Goal: Register for event/course

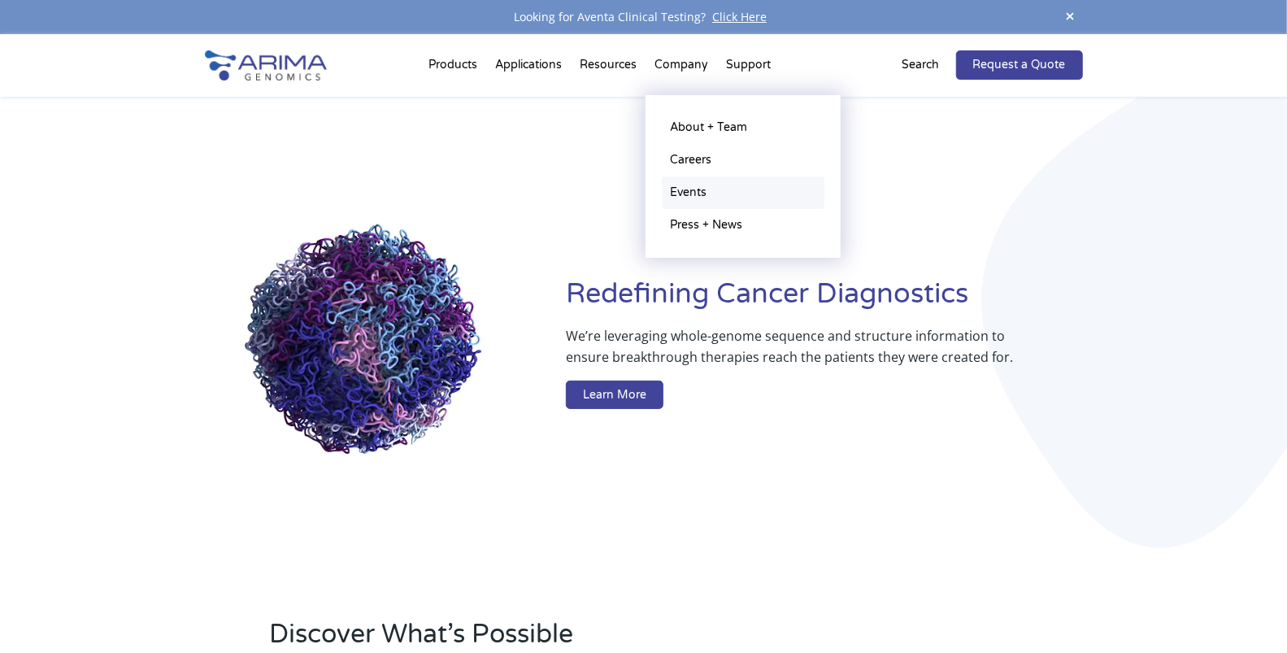
click at [694, 192] on link "Events" at bounding box center [743, 192] width 163 height 33
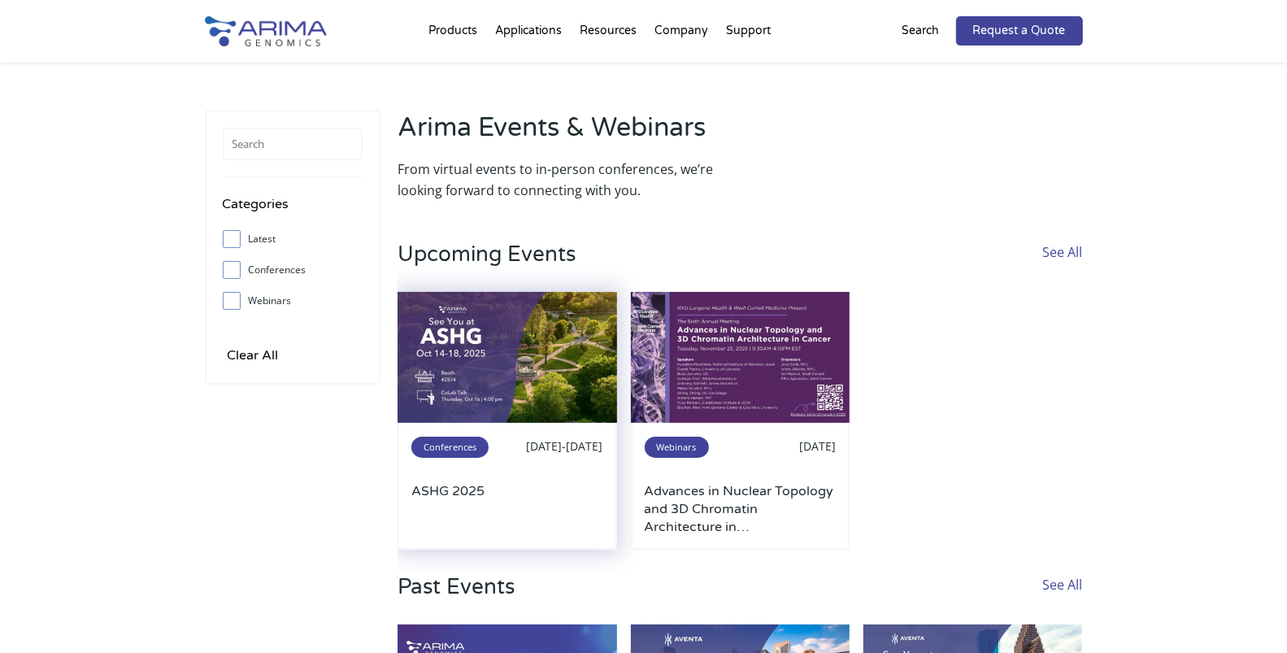
click at [503, 359] on img at bounding box center [508, 358] width 220 height 132
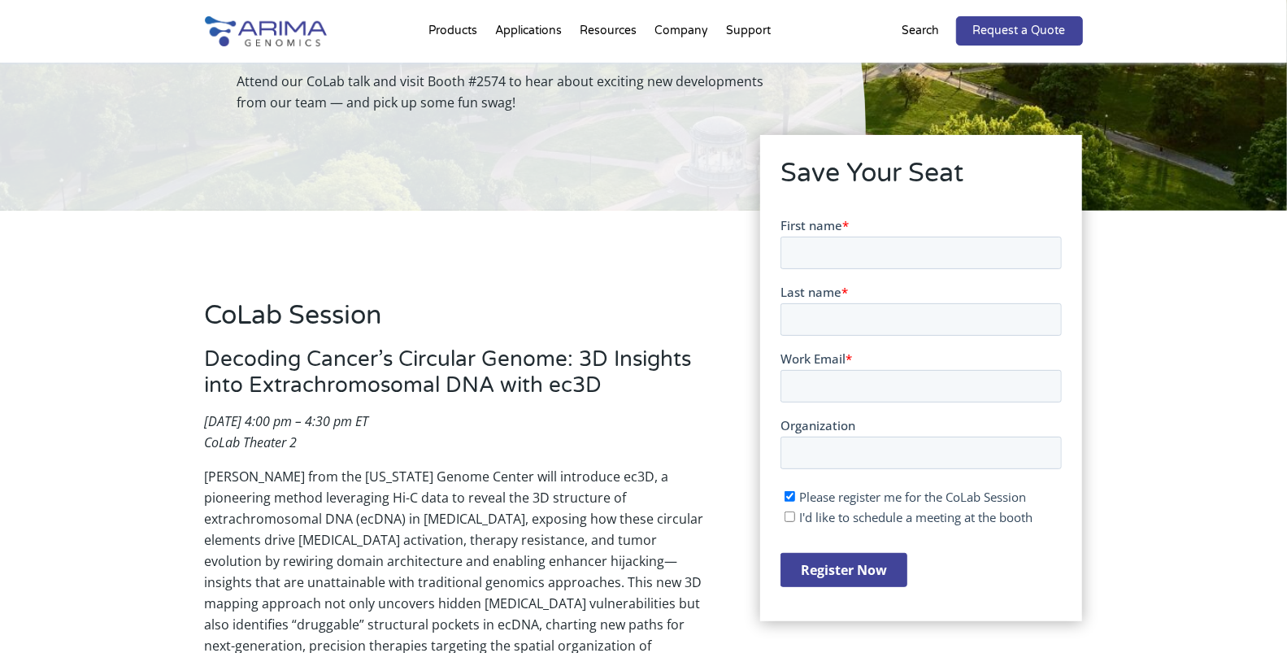
scroll to position [163, 0]
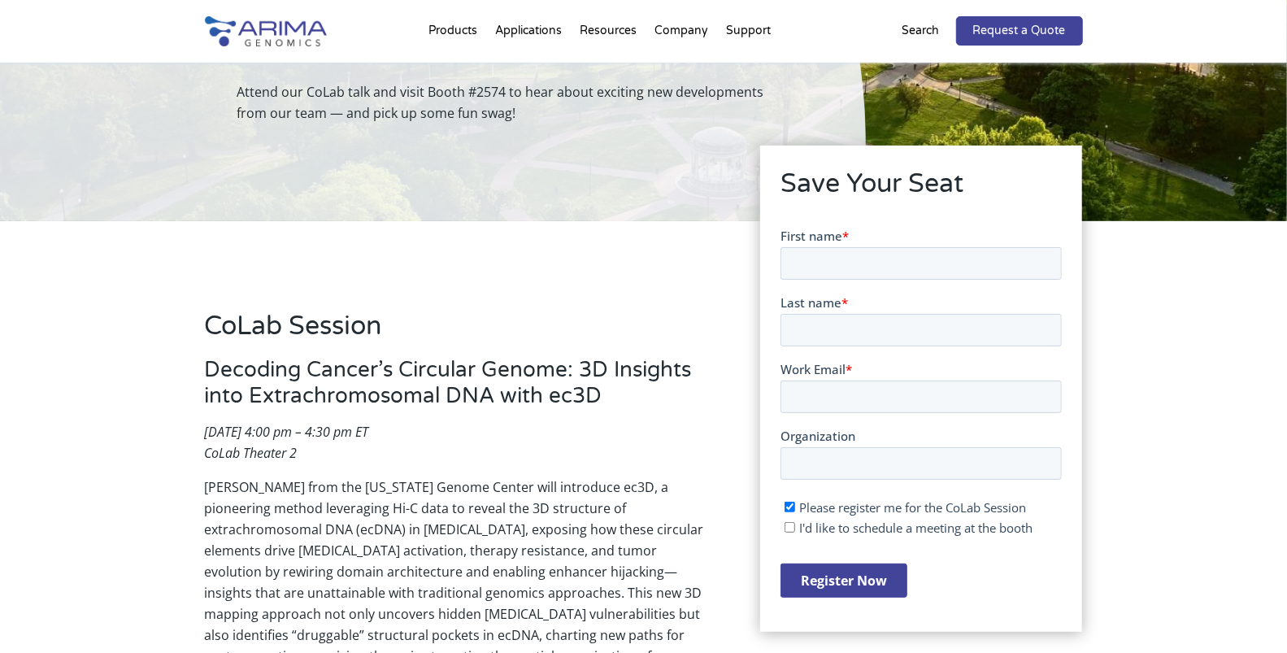
click at [816, 281] on form "First name * Last name * Work Email * Organization Please register me for the C…" at bounding box center [920, 419] width 281 height 384
click at [816, 272] on input "First name *" at bounding box center [920, 262] width 281 height 33
type input "Xiang"
type input "Zhou"
type input "xiang@arimagenomics.com"
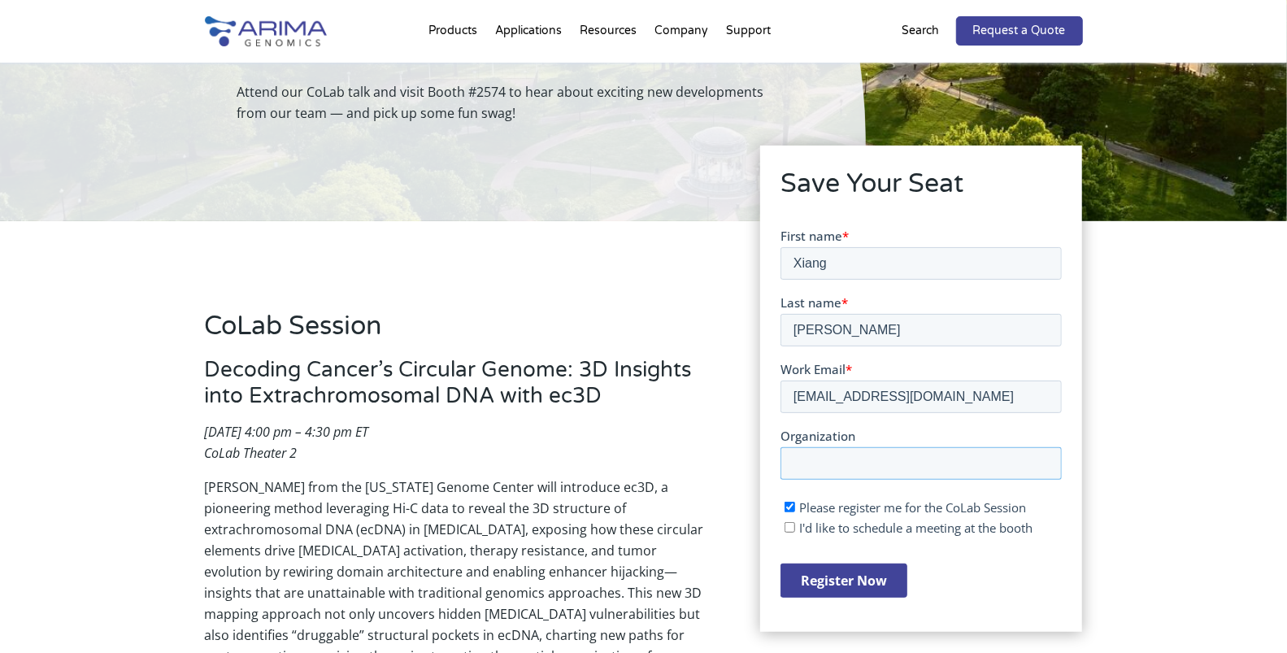
click at [844, 462] on input "Organization" at bounding box center [920, 462] width 281 height 33
type input "Arima Genomics"
click at [817, 578] on input "Register Now" at bounding box center [843, 580] width 127 height 34
